Goal: Find specific page/section: Find specific page/section

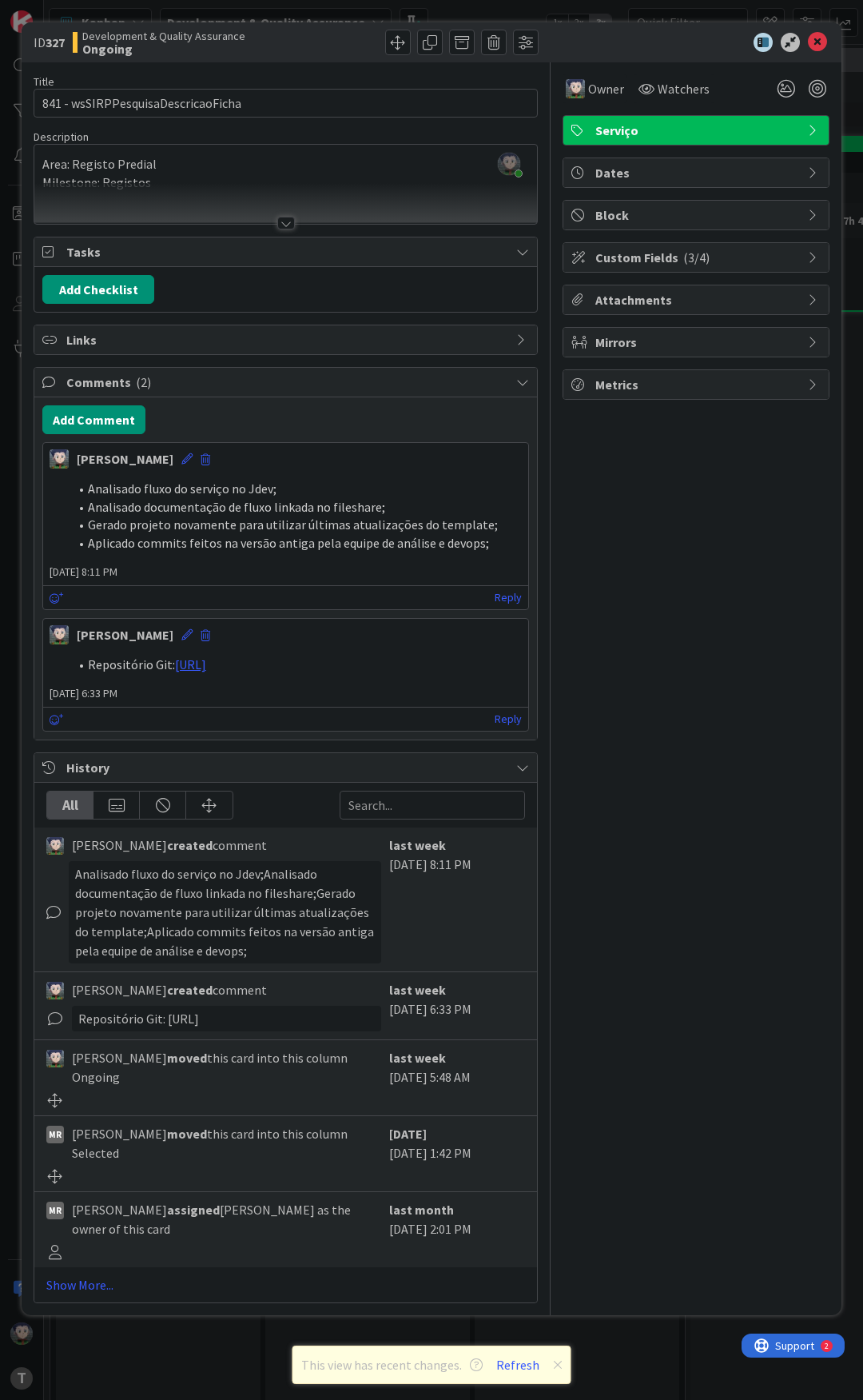
scroll to position [0, 719]
click at [715, 684] on div "Owner Watchers Serviço Dates Block Custom Fields ( 3/4 ) Attachments Mirrors Me…" at bounding box center [696, 683] width 267 height 1241
click at [650, 499] on div "Owner Watchers Serviço Dates Block Custom Fields ( 3/4 ) Attachments Mirrors Me…" at bounding box center [696, 683] width 267 height 1241
click at [655, 485] on div "Owner Watchers Serviço Dates Block Custom Fields ( 3/4 ) Attachments Mirrors Me…" at bounding box center [696, 683] width 267 height 1241
click at [654, 476] on div "Owner Watchers Serviço Dates Block Custom Fields ( 3/4 ) Attachments Mirrors Me…" at bounding box center [696, 683] width 267 height 1241
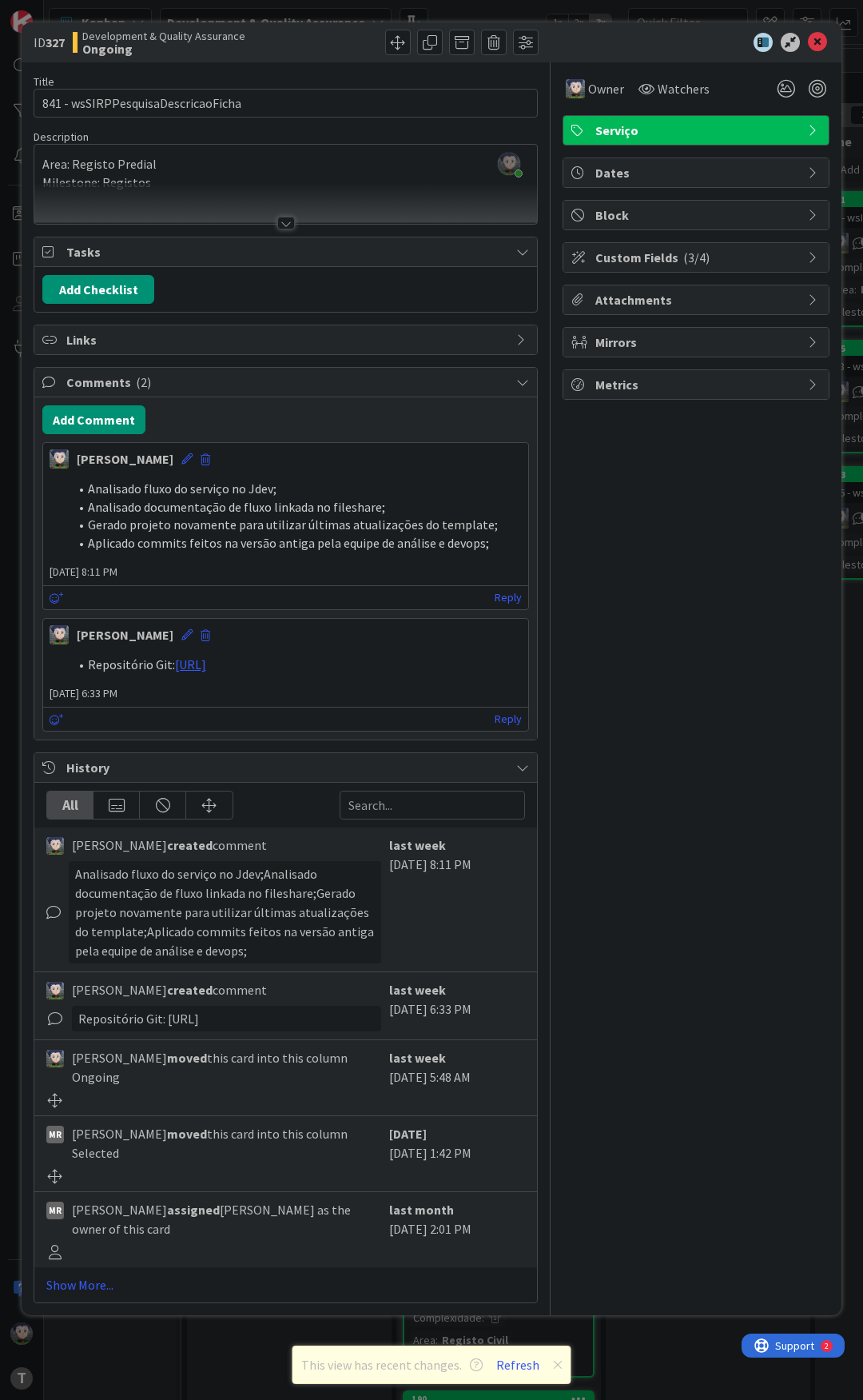
click at [658, 484] on div "Owner Watchers Serviço Dates Block Custom Fields ( 3/4 ) Attachments Mirrors Me…" at bounding box center [696, 683] width 267 height 1241
click at [816, 38] on icon at bounding box center [817, 42] width 20 height 20
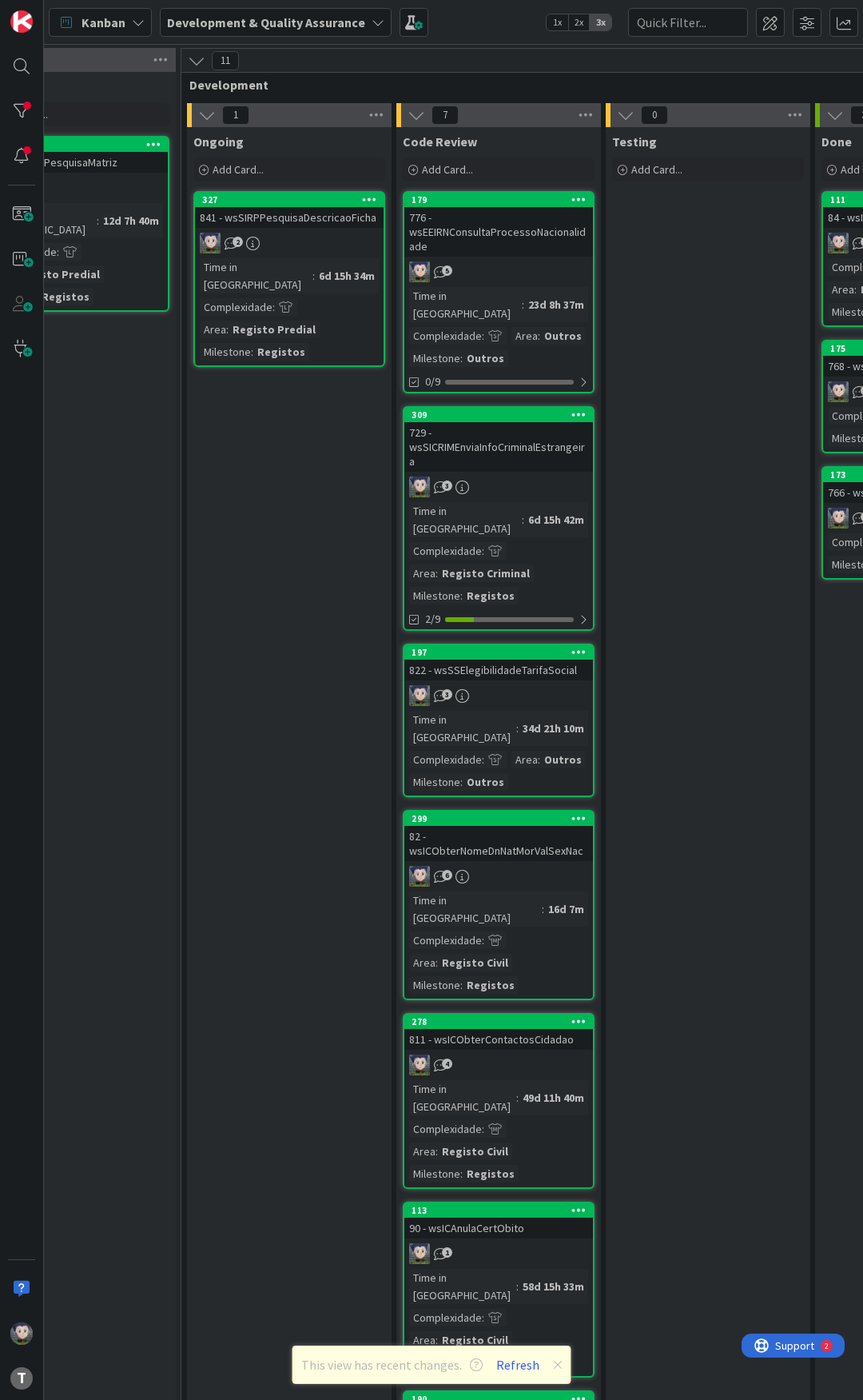
click at [494, 24] on div "Kanban Development & Quality Assurance 1x 2x 3x" at bounding box center [453, 22] width 819 height 44
click at [463, 20] on div "Kanban Development & Quality Assurance 1x 2x 3x" at bounding box center [453, 22] width 819 height 44
click at [463, 15] on div "Kanban Development & Quality Assurance 1x 2x 3x" at bounding box center [453, 22] width 819 height 44
drag, startPoint x: 464, startPoint y: 25, endPoint x: 527, endPoint y: 14, distance: 64.0
click at [465, 25] on div "Kanban Development & Quality Assurance 1x 2x 3x" at bounding box center [453, 22] width 819 height 44
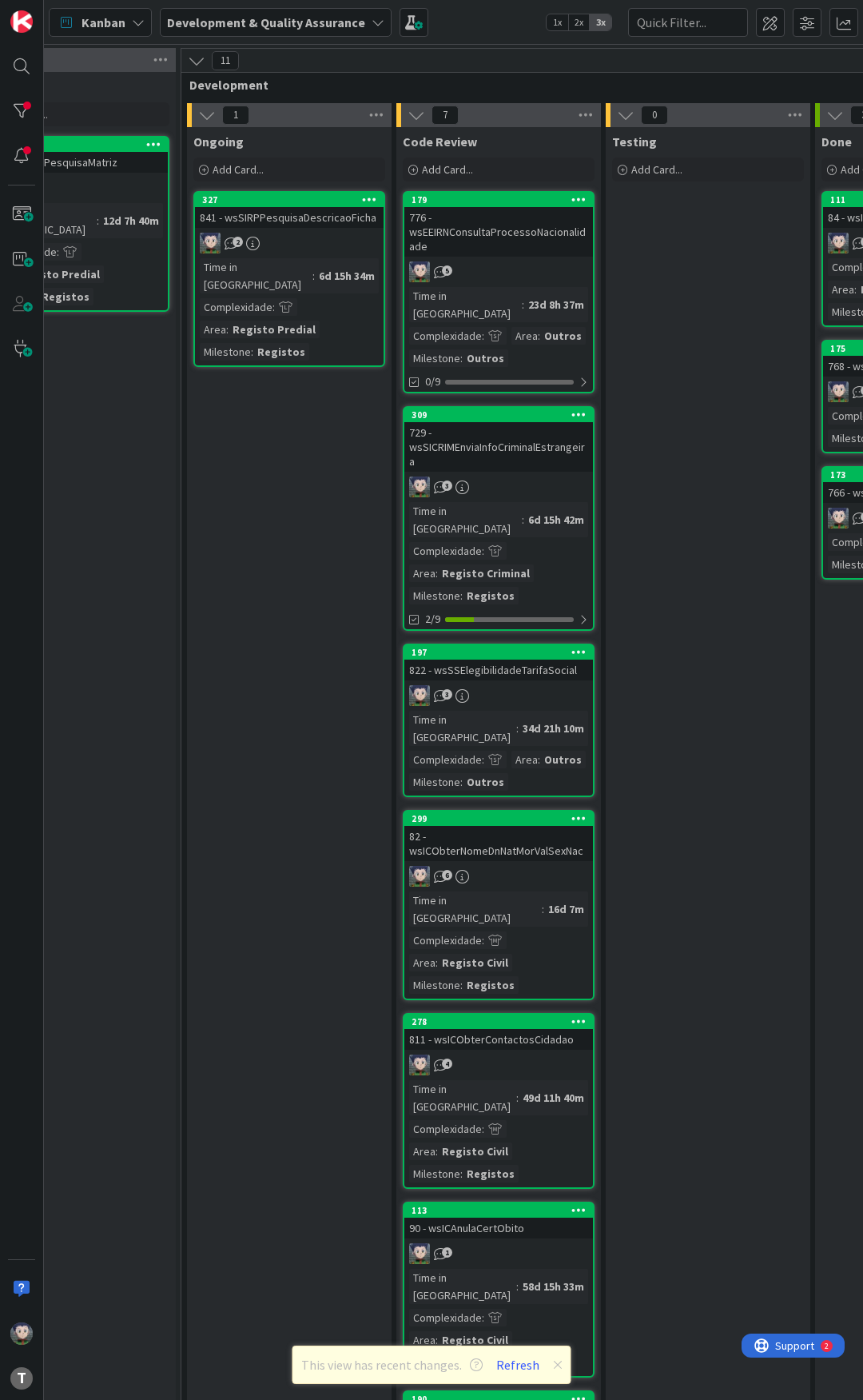
click at [457, 20] on div "Kanban Development & Quality Assurance 1x 2x 3x" at bounding box center [453, 22] width 819 height 44
click at [483, 6] on div "Kanban Development & Quality Assurance 1x 2x 3x" at bounding box center [453, 22] width 819 height 44
click at [473, 11] on div "Kanban Development & Quality Assurance 1x 2x 3x" at bounding box center [453, 22] width 819 height 44
click at [463, 24] on div "Kanban Development & Quality Assurance 1x 2x 3x" at bounding box center [453, 22] width 819 height 44
